Goal: Task Accomplishment & Management: Use online tool/utility

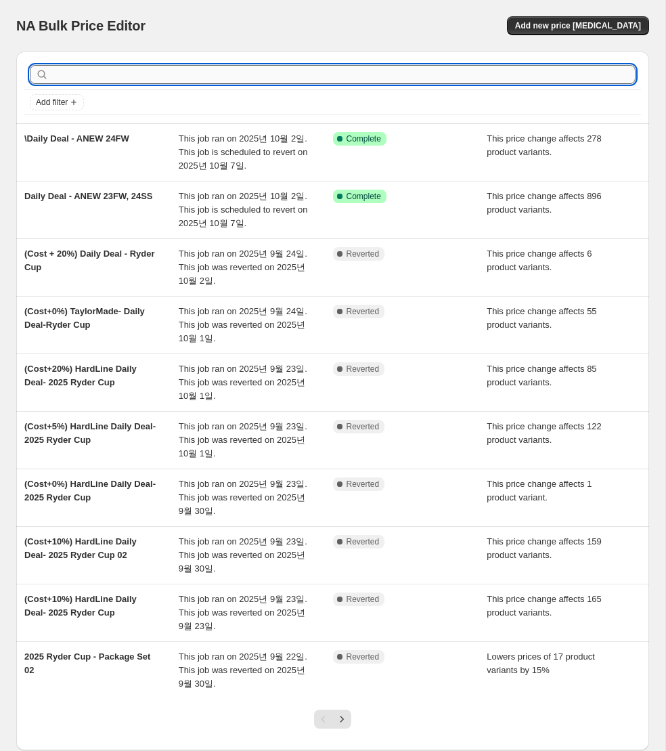
click at [394, 68] on input "text" at bounding box center [343, 74] width 584 height 19
type input "kandini"
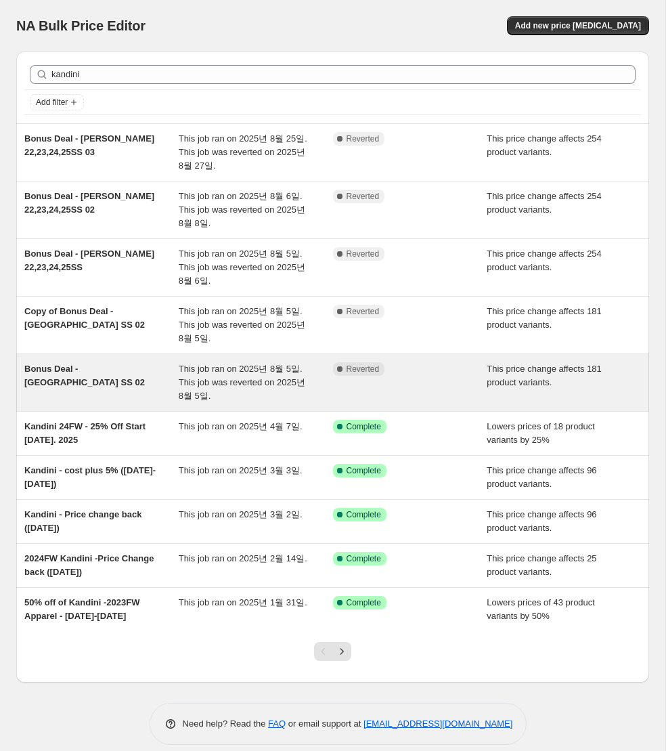
click at [303, 395] on div "This job ran on 2025년 8월 5일. This job was reverted on 2025년 8월 5일." at bounding box center [256, 382] width 154 height 41
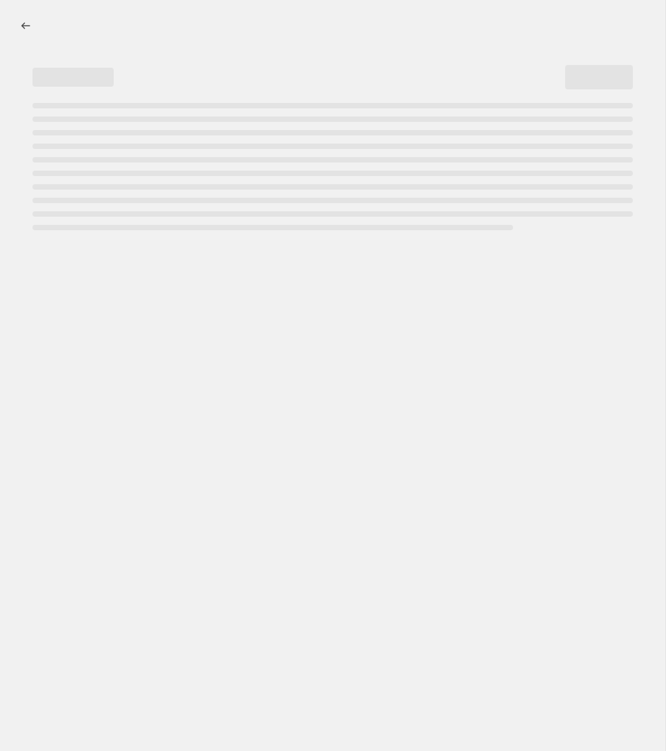
select select "margin"
select select "remove"
select select "collection"
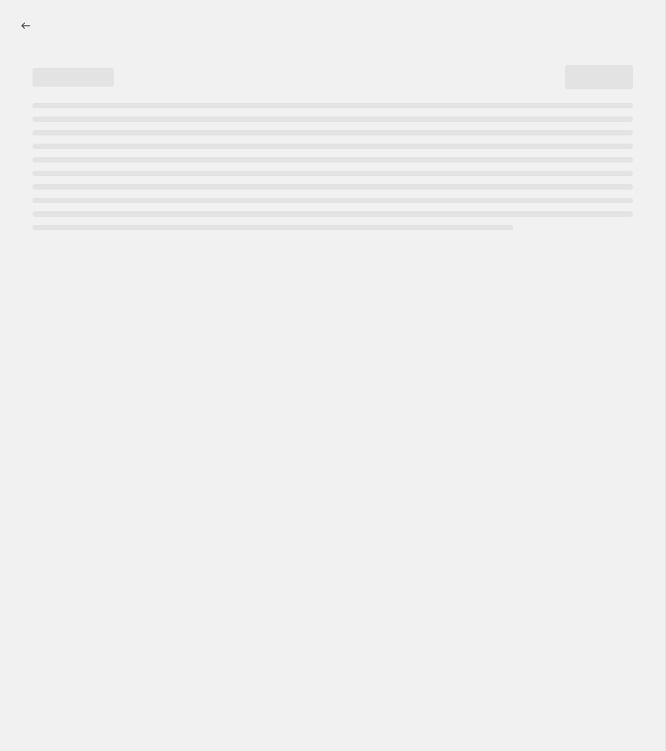
select select "collection"
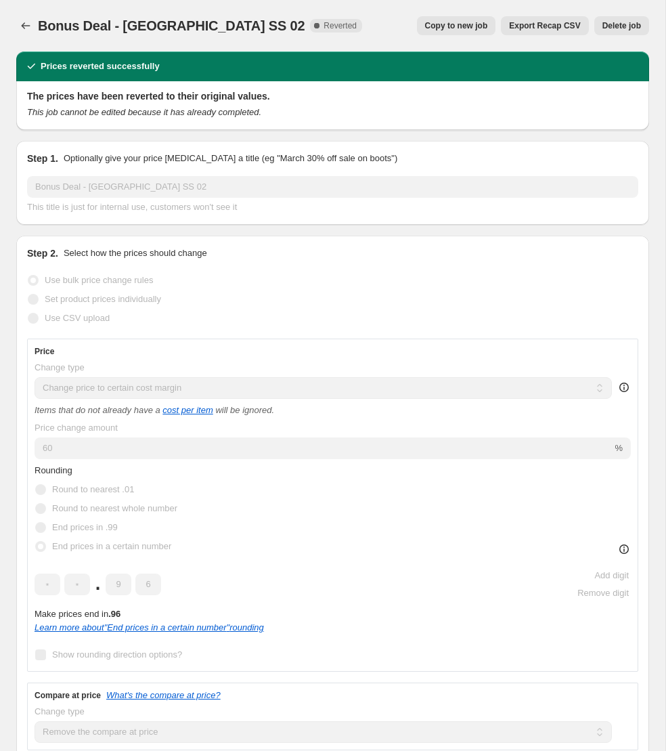
click at [463, 33] on button "Copy to new job" at bounding box center [456, 25] width 79 height 19
select select "margin"
select select "remove"
select select "collection"
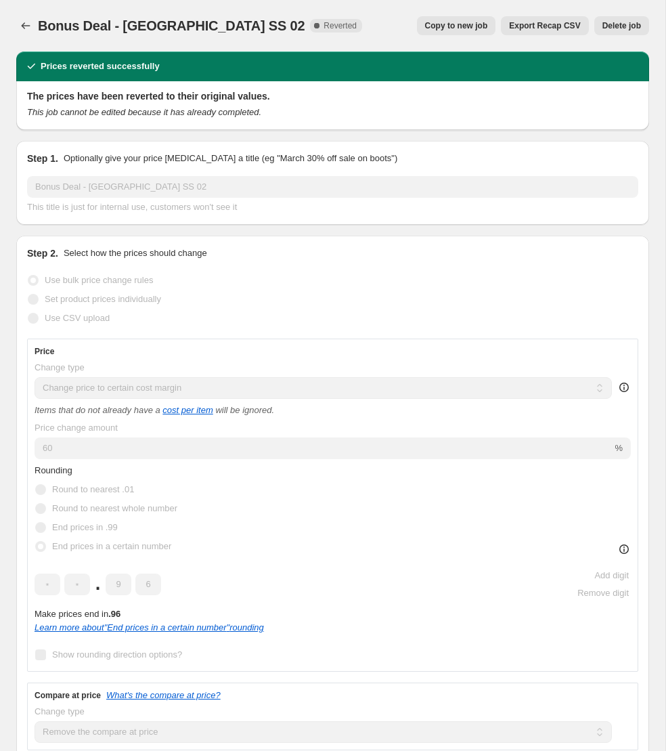
select select "collection"
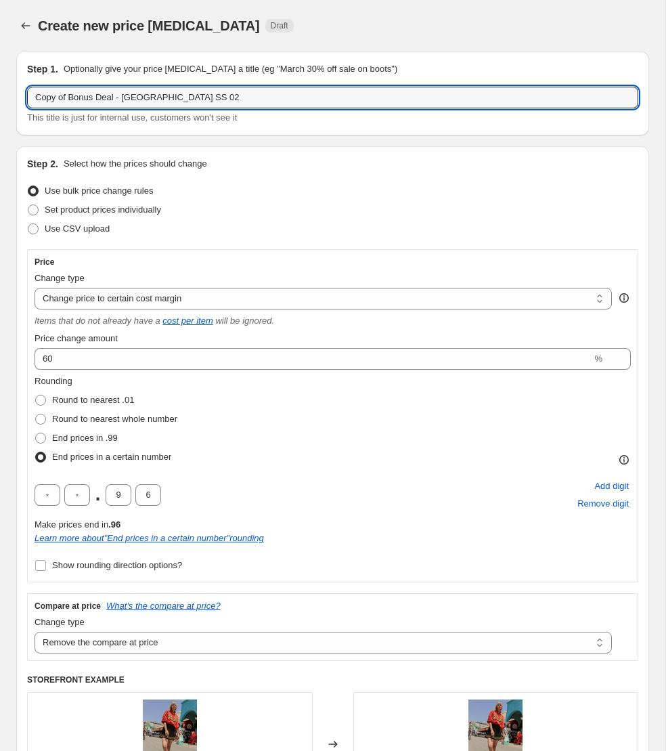
drag, startPoint x: 56, startPoint y: 100, endPoint x: 5, endPoint y: 95, distance: 51.0
type input "Revert of Bonus Deal - [GEOGRAPHIC_DATA] SS 02"
click at [288, 217] on div "Set product prices individually" at bounding box center [332, 209] width 611 height 19
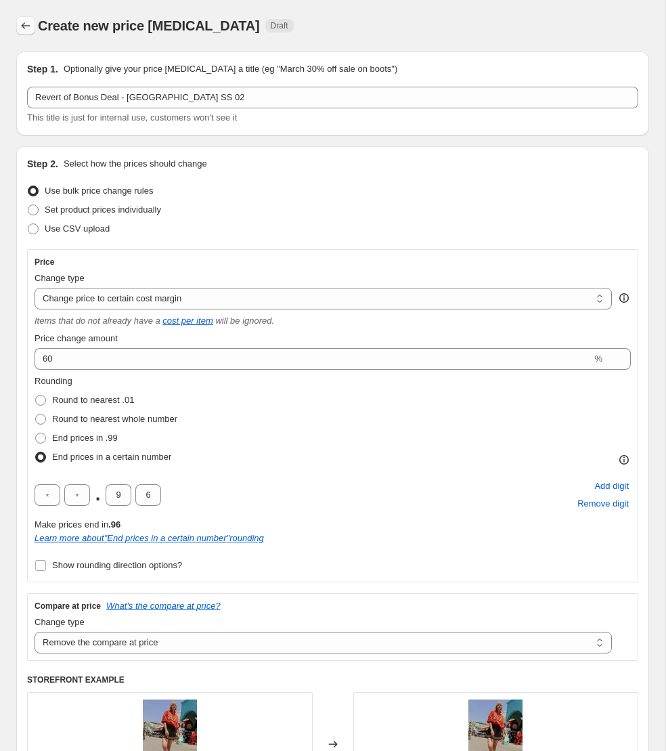
click at [22, 20] on icon "Price change jobs" at bounding box center [26, 26] width 14 height 14
